Goal: Obtain resource: Download file/media

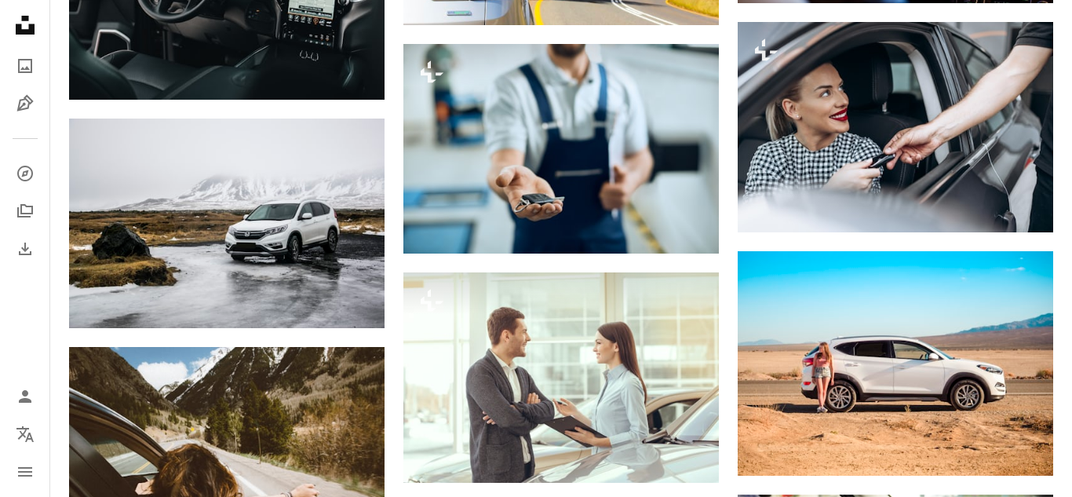
scroll to position [1284, 0]
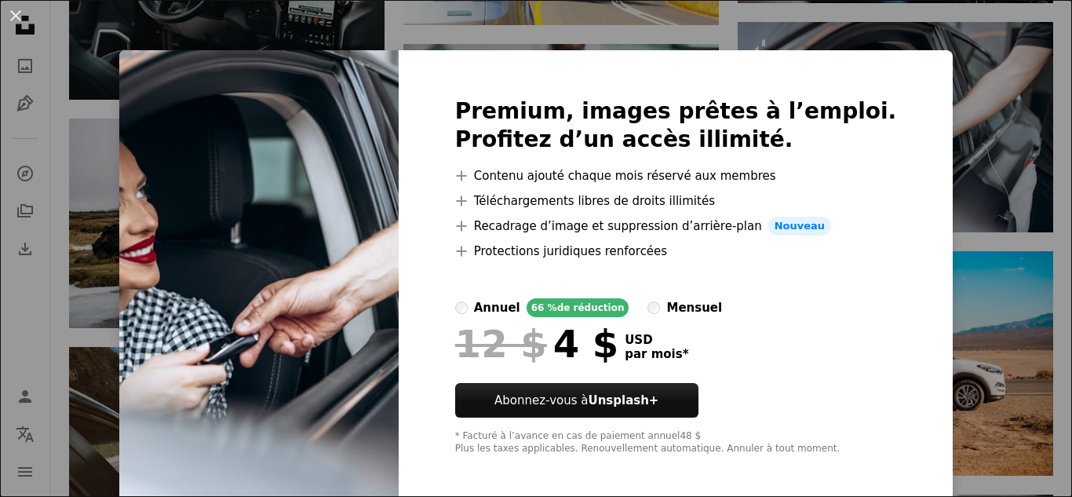
click at [940, 174] on div "An X shape Premium, images prêtes à l’emploi. Profitez d’un accès illimité. A p…" at bounding box center [536, 248] width 1072 height 497
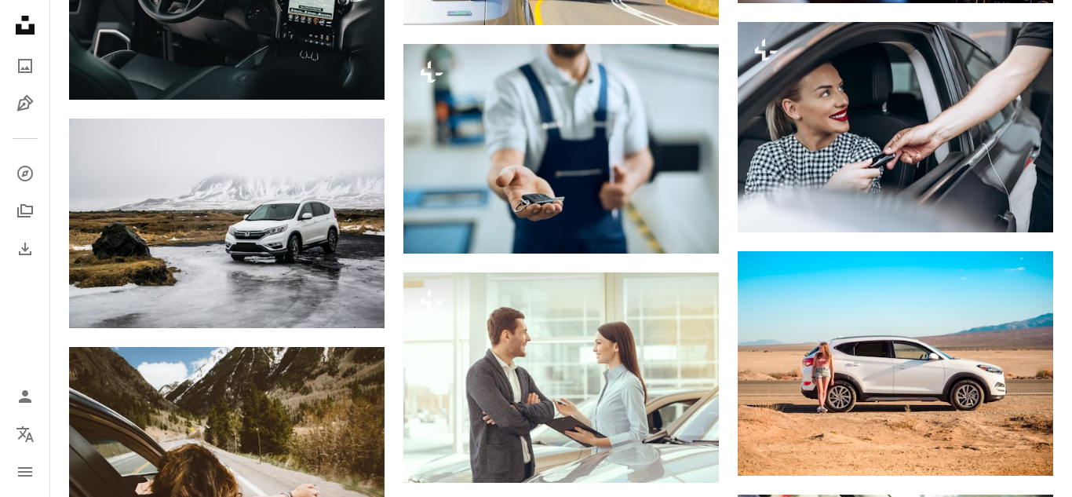
scroll to position [0, 450]
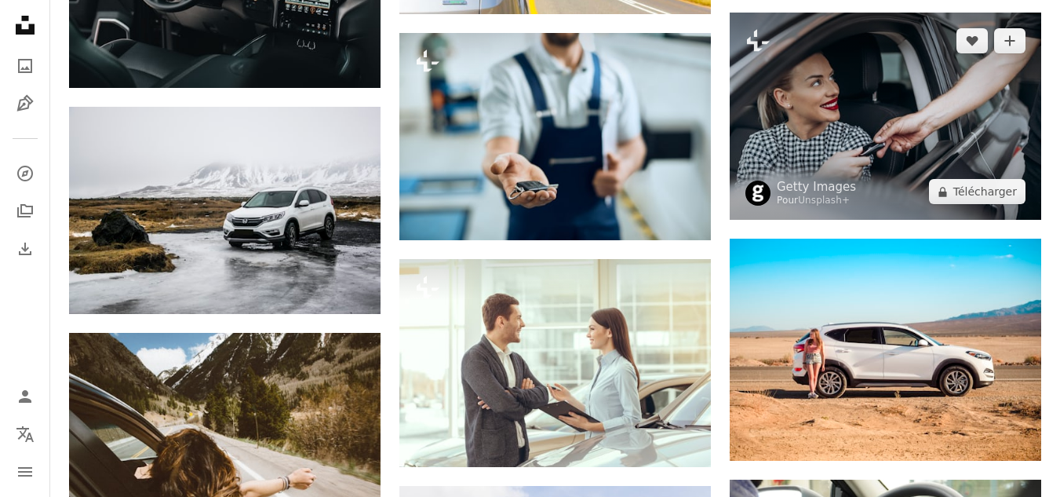
click at [912, 130] on img at bounding box center [885, 116] width 311 height 207
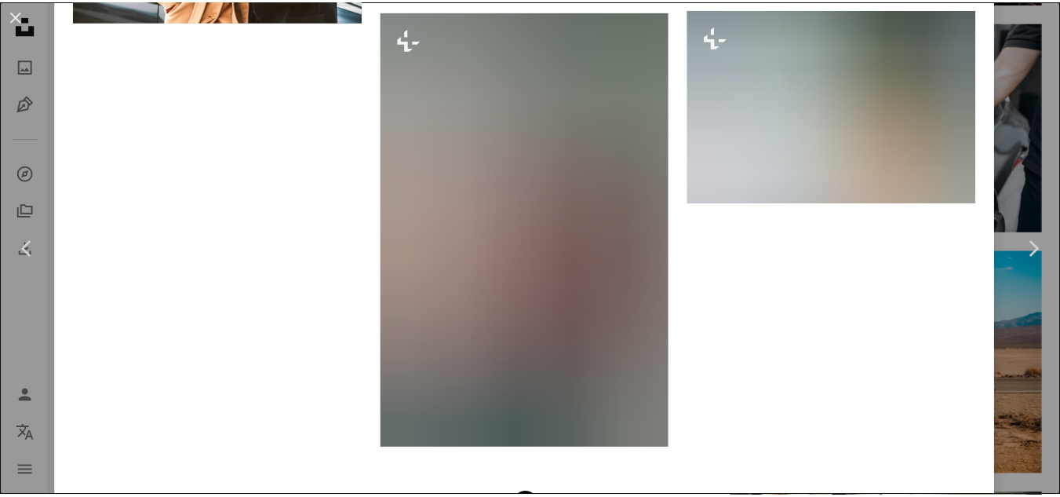
scroll to position [3893, 0]
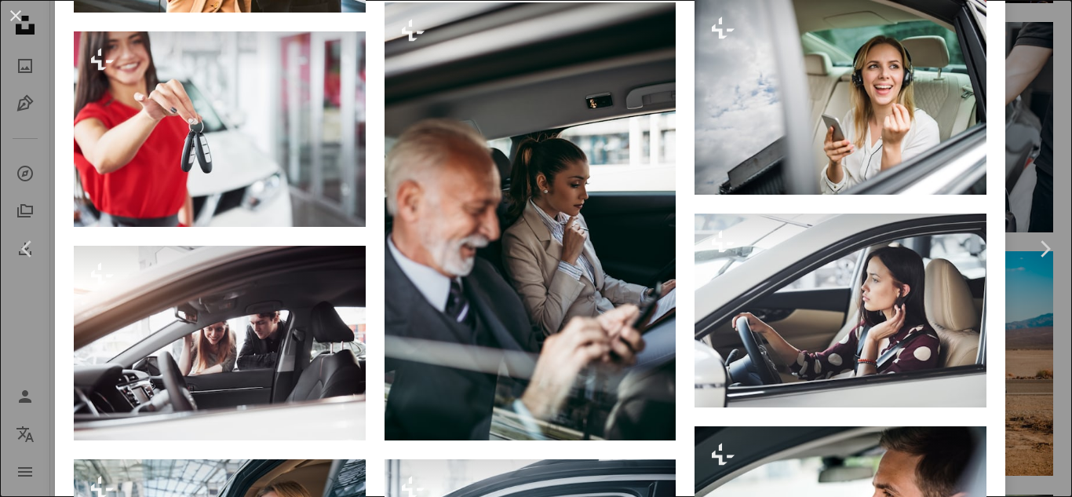
click at [1013, 78] on div "An X shape Chevron left Chevron right Getty Images Pour Unsplash+ A heart A plu…" at bounding box center [536, 248] width 1072 height 497
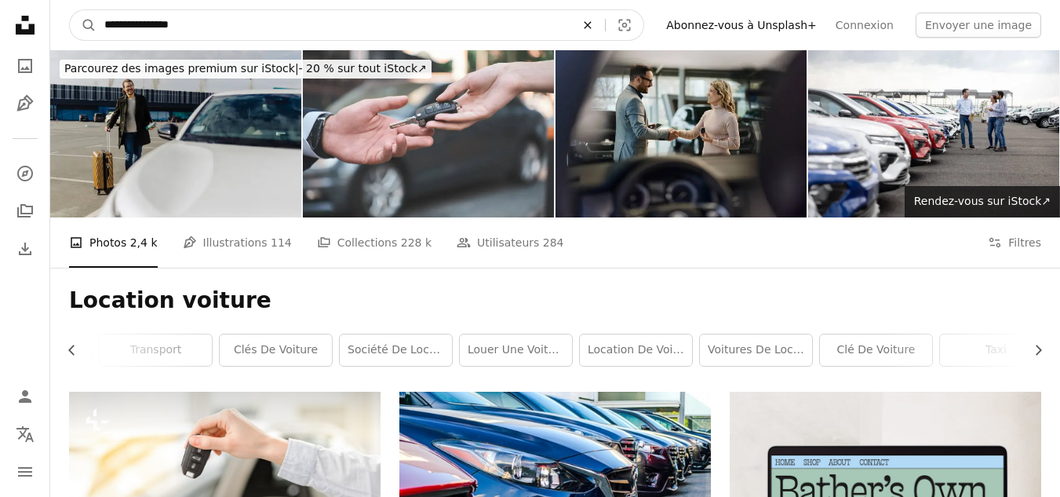
click at [591, 24] on icon "Rechercher des visuels sur tout le site" at bounding box center [587, 24] width 7 height 7
type input "**********"
click at [70, 10] on button "A magnifying glass" at bounding box center [83, 25] width 27 height 30
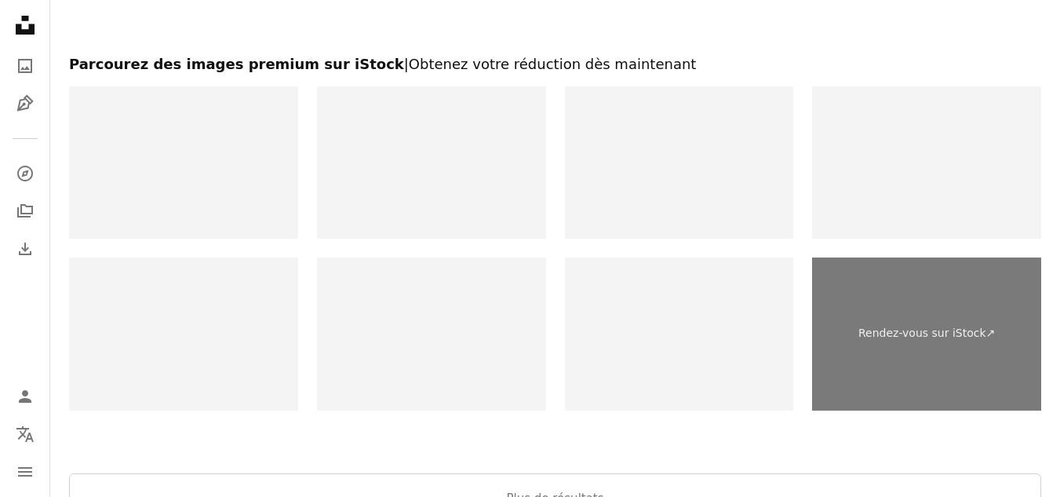
scroll to position [2384, 0]
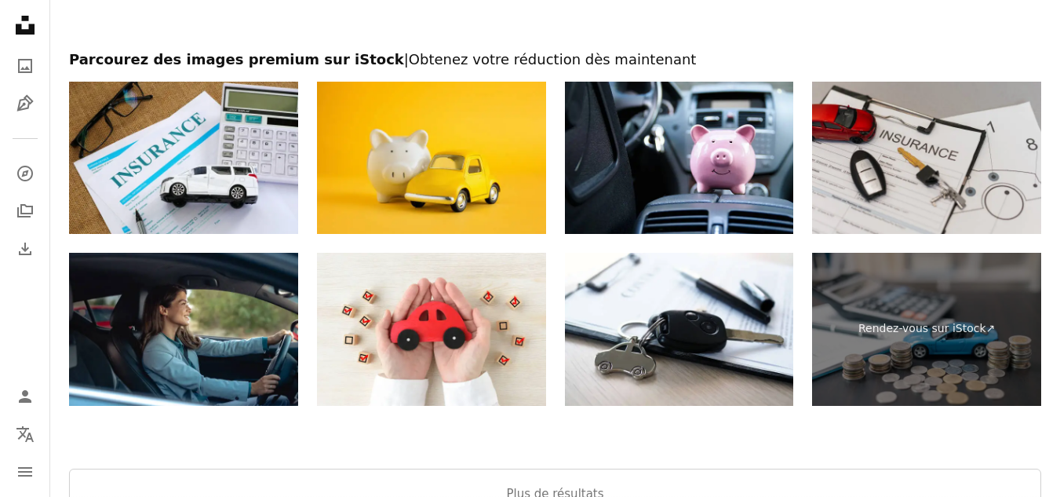
click at [929, 191] on img at bounding box center [926, 158] width 229 height 153
click at [906, 153] on img at bounding box center [926, 158] width 229 height 153
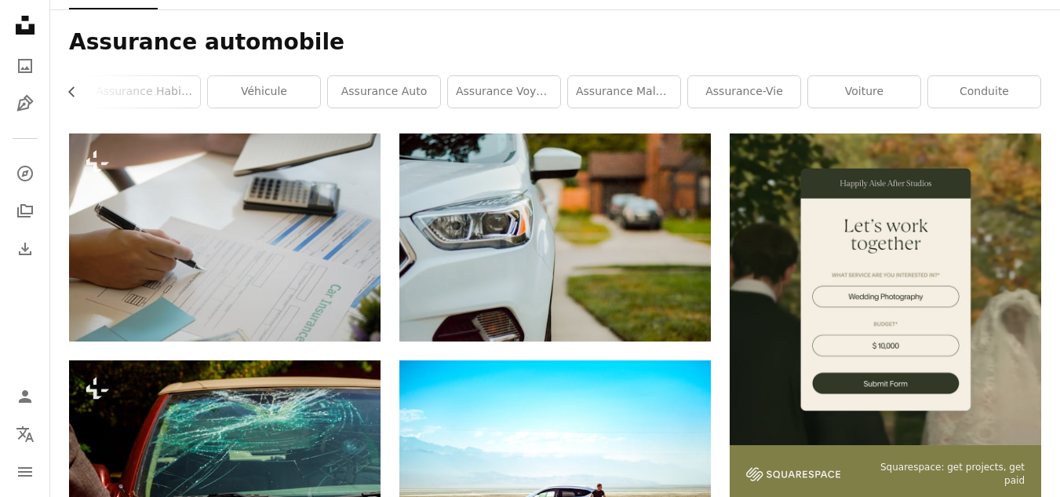
scroll to position [264, 0]
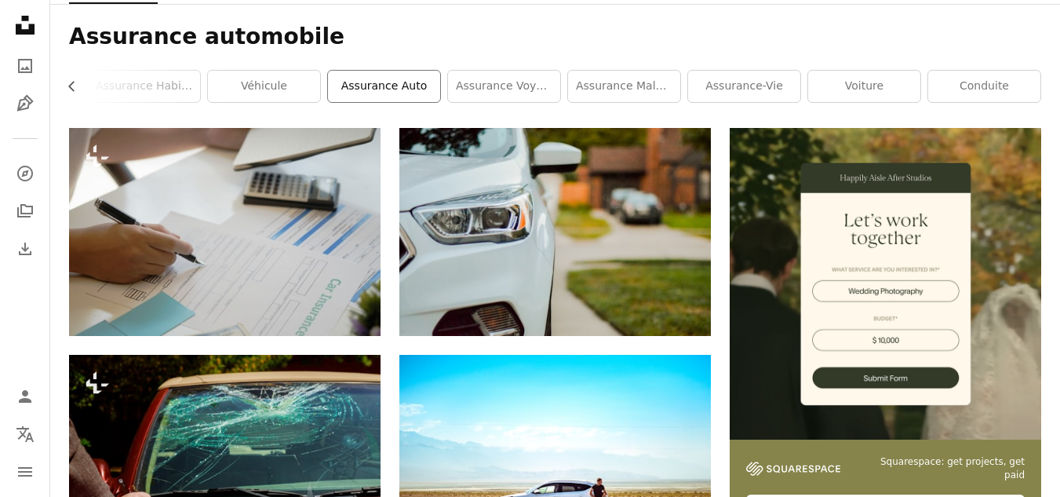
click at [419, 82] on link "assurance auto" at bounding box center [384, 86] width 112 height 31
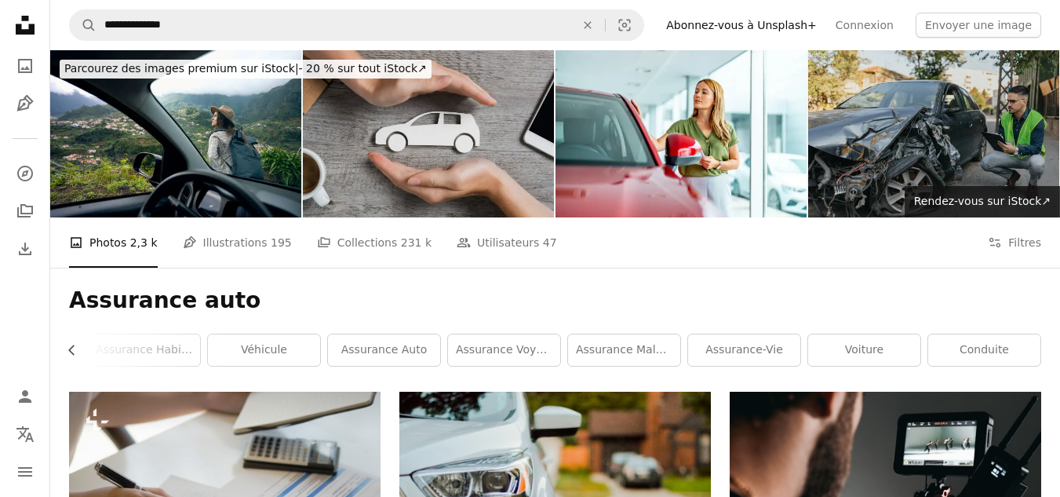
click at [413, 115] on img at bounding box center [428, 133] width 251 height 167
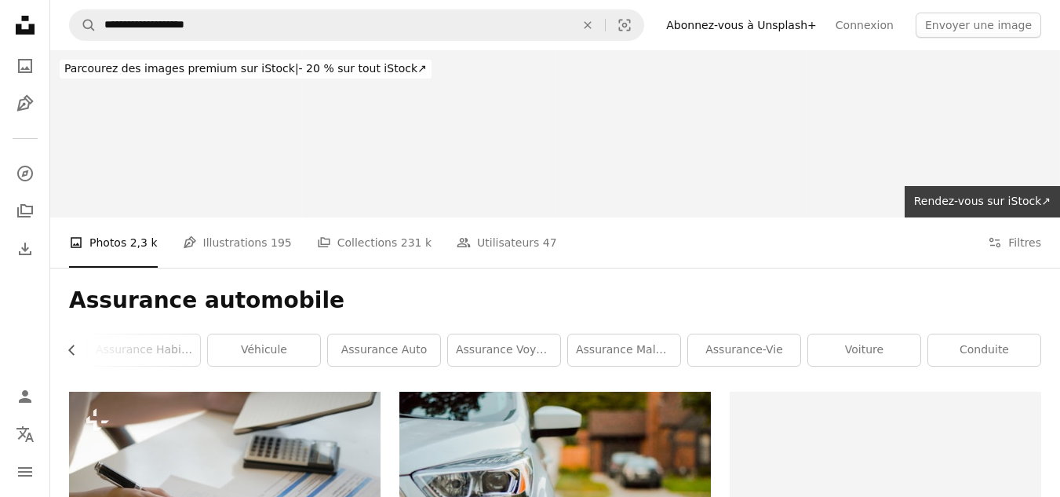
scroll to position [264, 0]
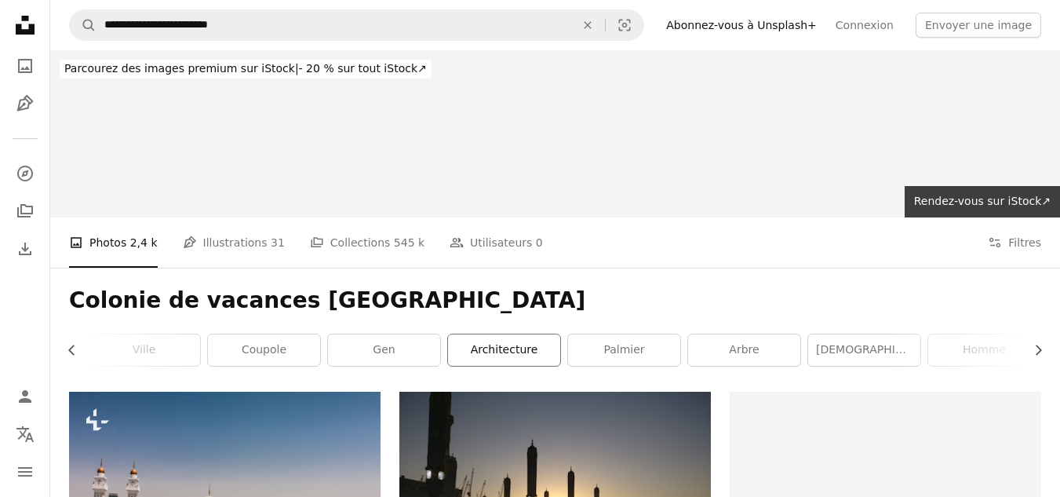
scroll to position [63, 0]
